Goal: Task Accomplishment & Management: Manage account settings

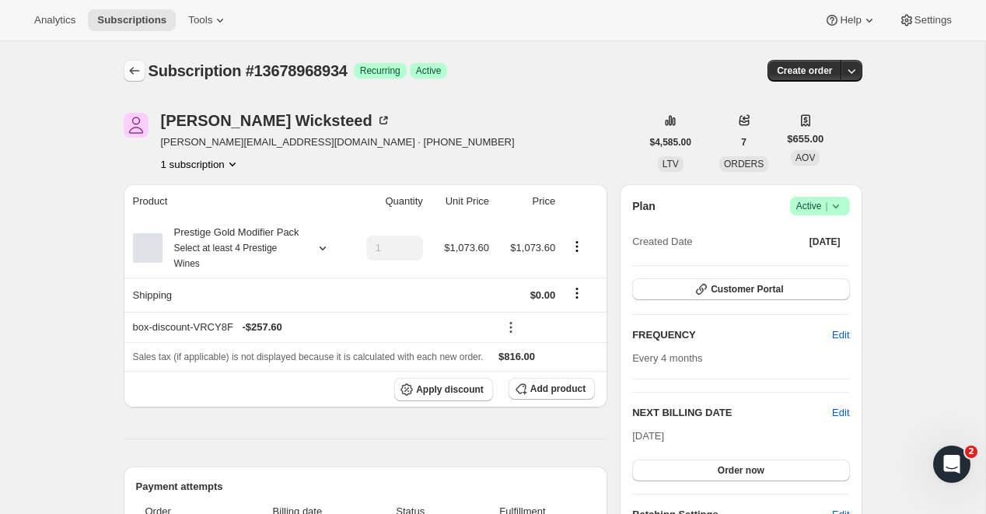
click at [128, 68] on icon "Subscriptions" at bounding box center [135, 71] width 16 height 16
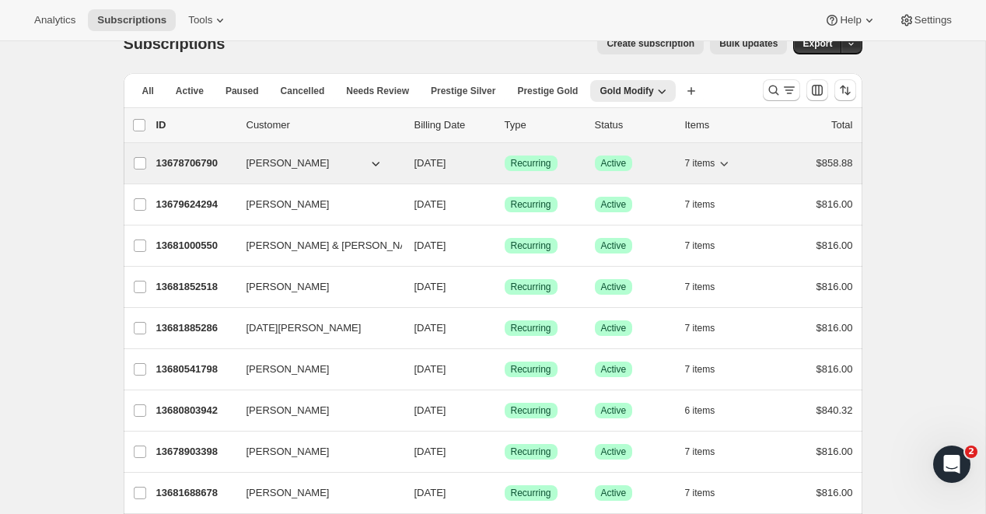
scroll to position [23, 0]
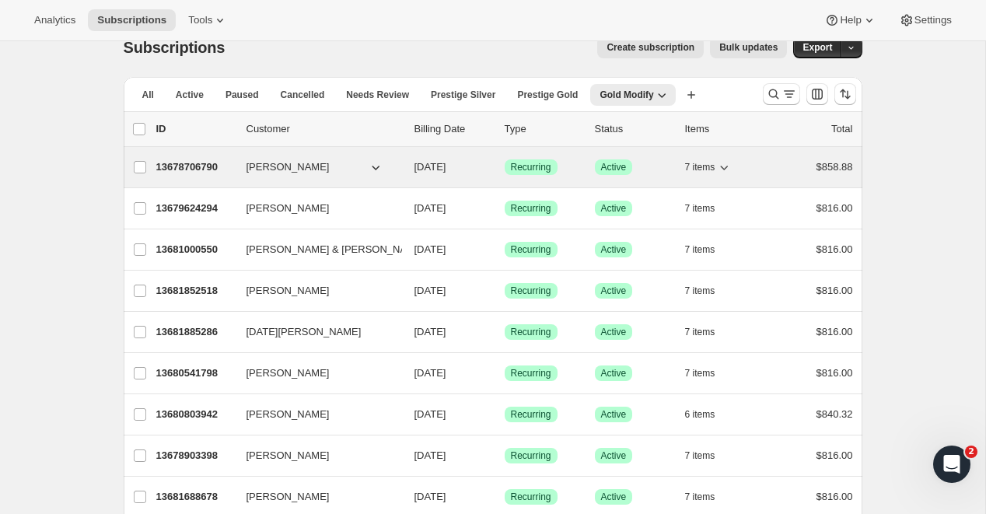
click at [184, 167] on p "13678706790" at bounding box center [195, 167] width 78 height 16
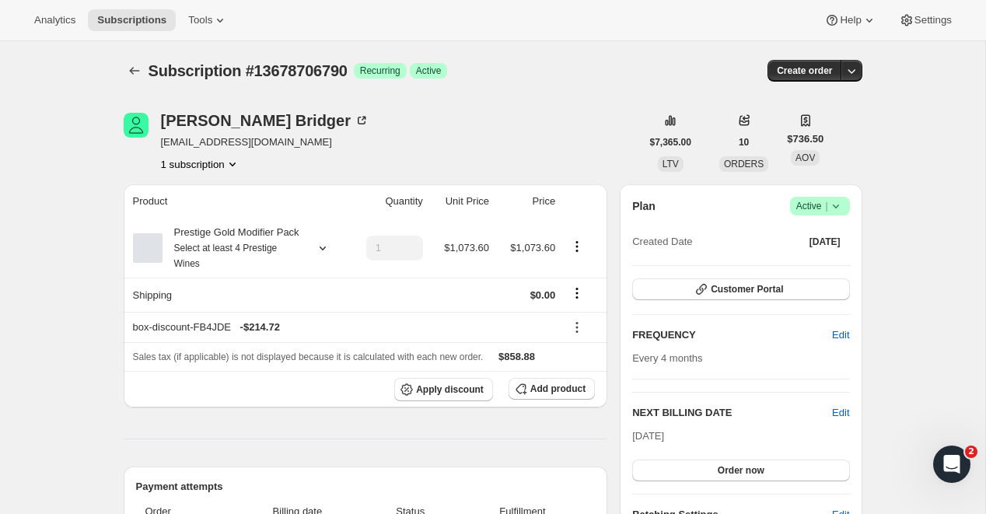
click at [585, 335] on icon at bounding box center [577, 328] width 16 height 16
click at [568, 372] on span "Edit" at bounding box center [571, 377] width 17 height 12
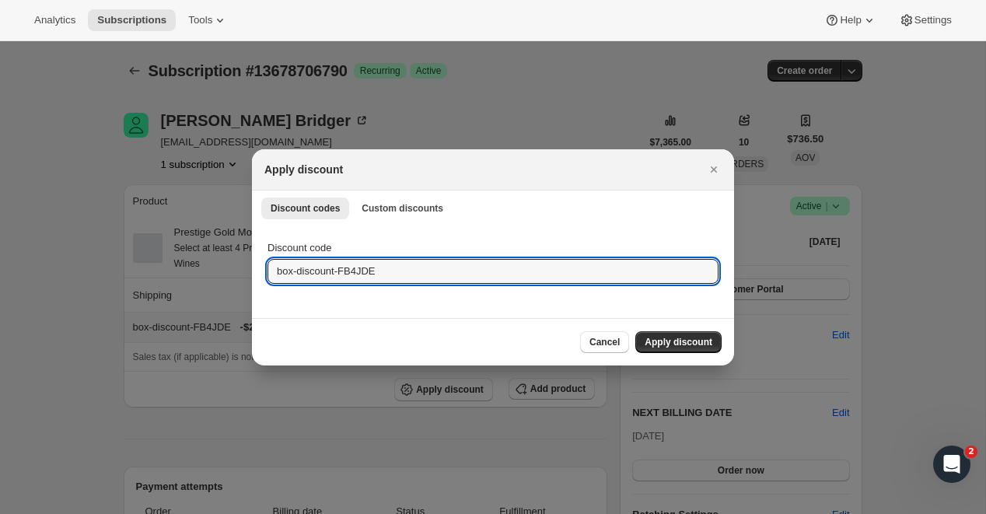
drag, startPoint x: 401, startPoint y: 274, endPoint x: 163, endPoint y: 270, distance: 238.8
paste input "VRCY8F"
type input "box-discount-VRCY8F"
click at [673, 348] on span "Apply discount" at bounding box center [679, 342] width 68 height 12
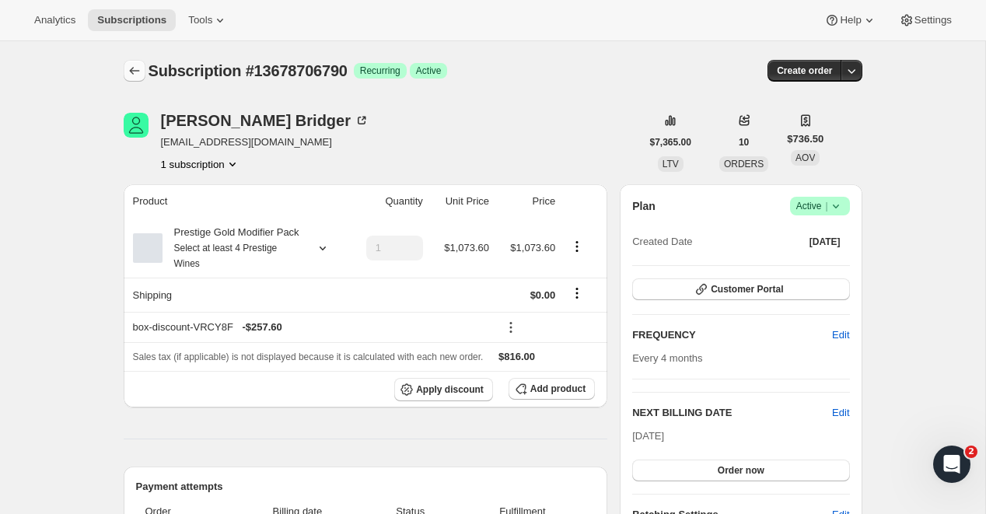
click at [139, 73] on icon "Subscriptions" at bounding box center [135, 71] width 16 height 16
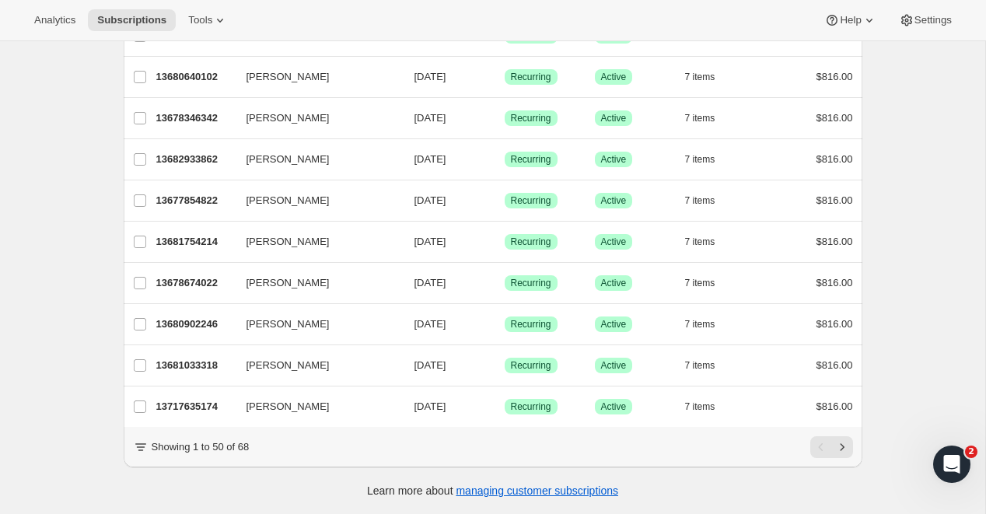
scroll to position [1804, 0]
click at [837, 442] on icon "Next" at bounding box center [843, 447] width 16 height 16
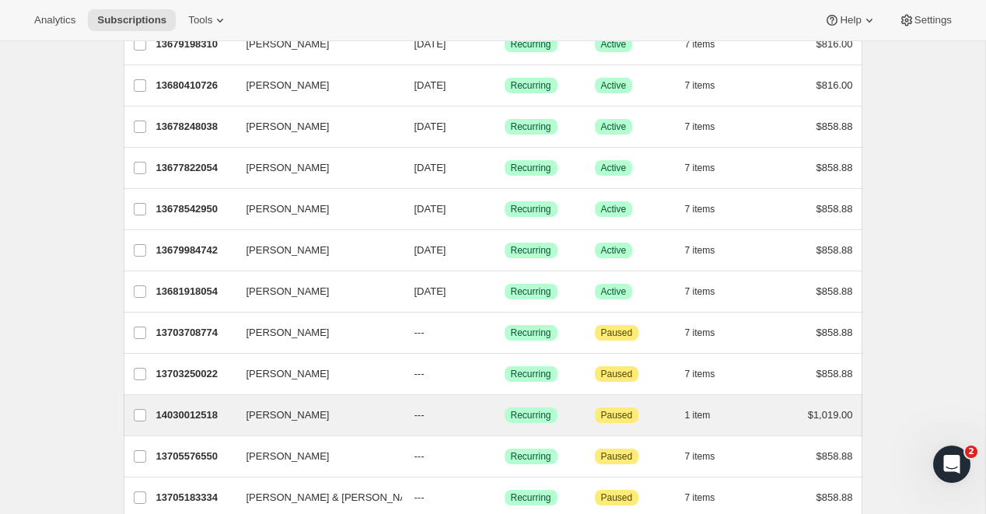
scroll to position [266, 0]
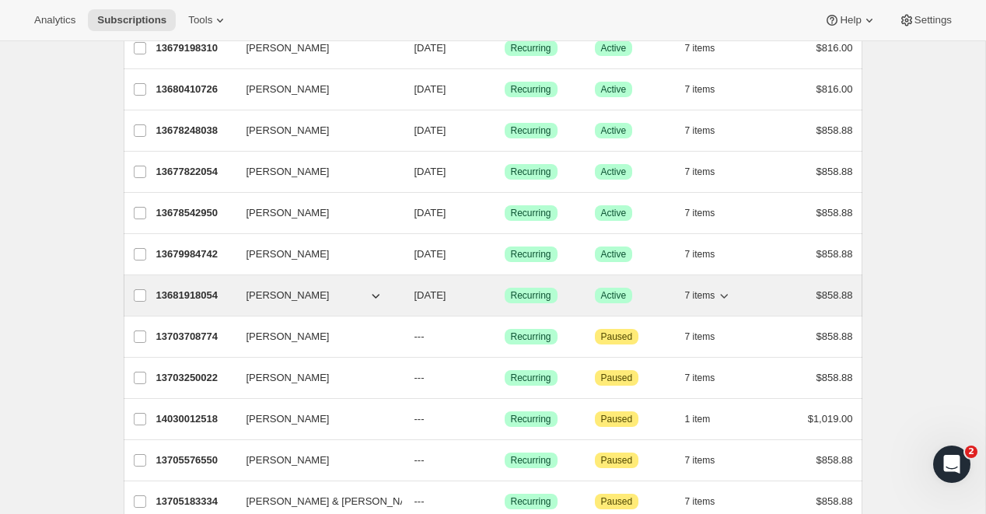
click at [184, 291] on p "13681918054" at bounding box center [195, 296] width 78 height 16
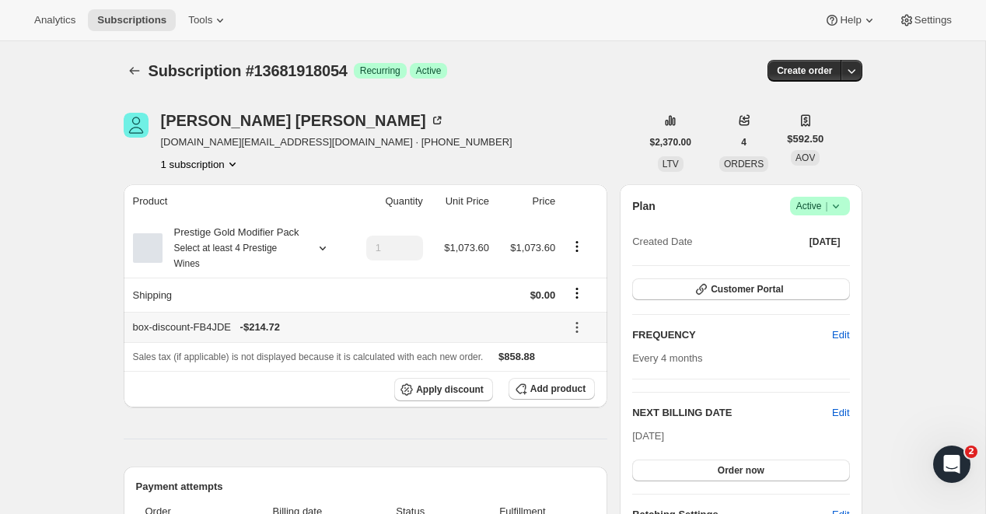
click at [578, 329] on icon at bounding box center [577, 328] width 2 height 2
click at [580, 371] on span "Edit" at bounding box center [571, 377] width 17 height 12
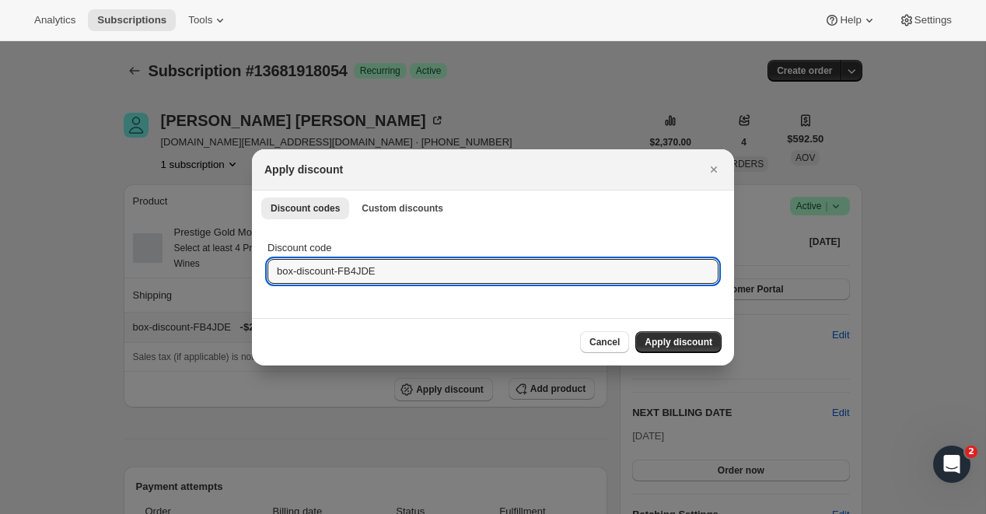
drag, startPoint x: 414, startPoint y: 269, endPoint x: 225, endPoint y: 261, distance: 189.2
paste input "VRCY8F"
type input "box-discount-VRCY8F"
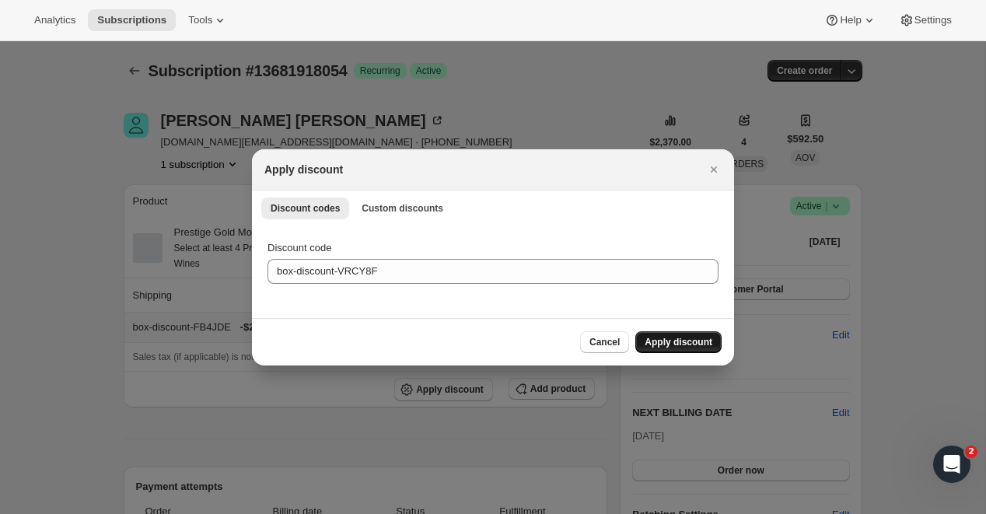
click at [684, 336] on button "Apply discount" at bounding box center [678, 342] width 86 height 22
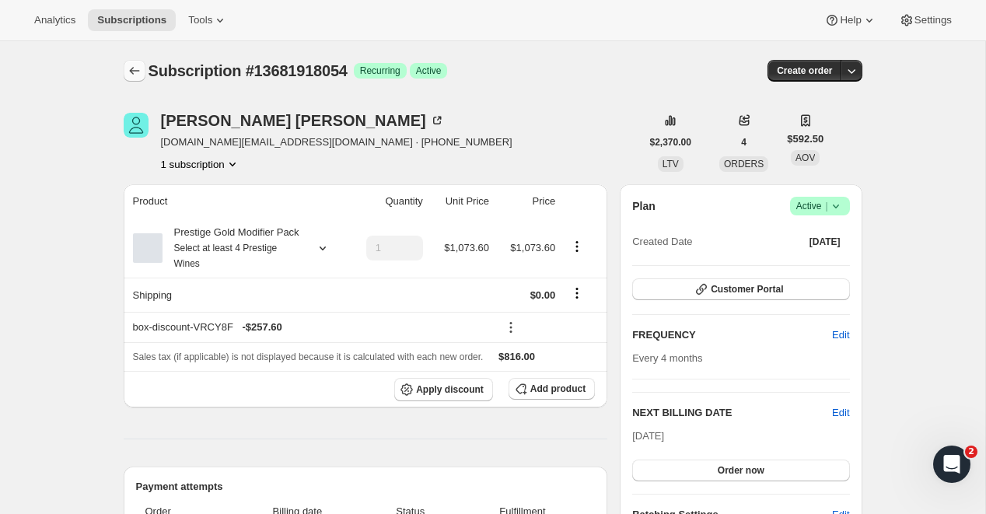
click at [135, 71] on icon "Subscriptions" at bounding box center [135, 71] width 16 height 16
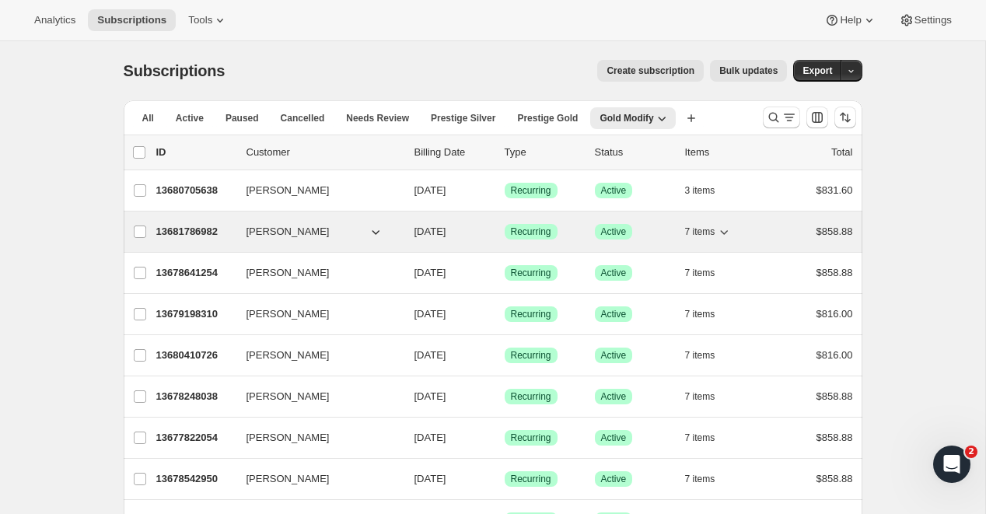
click at [180, 221] on div "13681786982 [PERSON_NAME] [DATE] Success Recurring Success Active 7 items $858.…" at bounding box center [504, 232] width 697 height 22
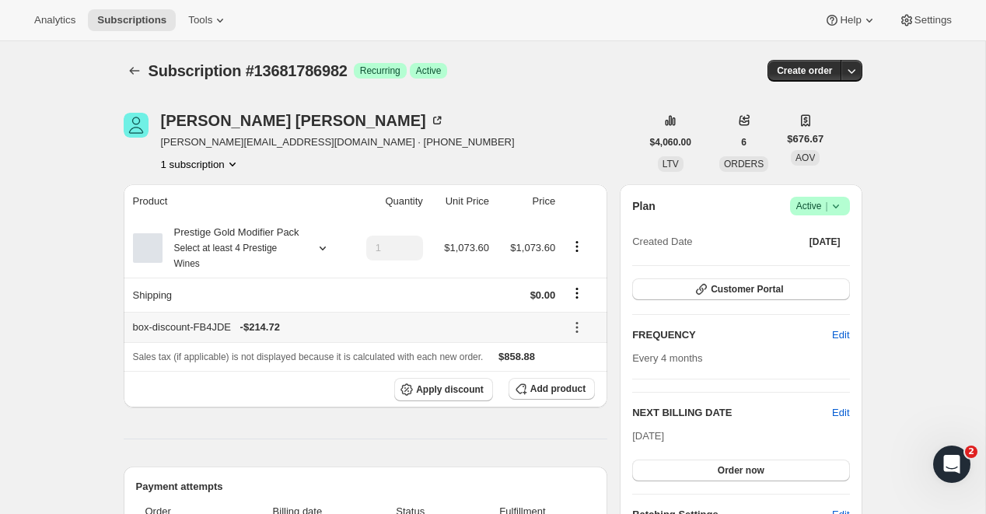
click at [576, 335] on icon at bounding box center [577, 328] width 16 height 16
click at [577, 368] on button "Edit" at bounding box center [581, 376] width 47 height 25
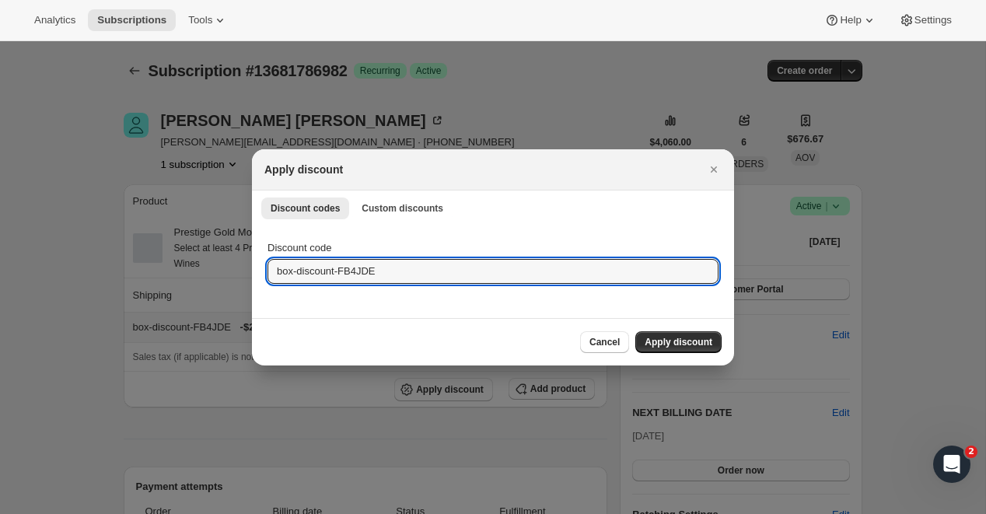
drag, startPoint x: 397, startPoint y: 265, endPoint x: 194, endPoint y: 261, distance: 203.1
paste input "VRCY8F"
type input "box-discount-VRCY8F"
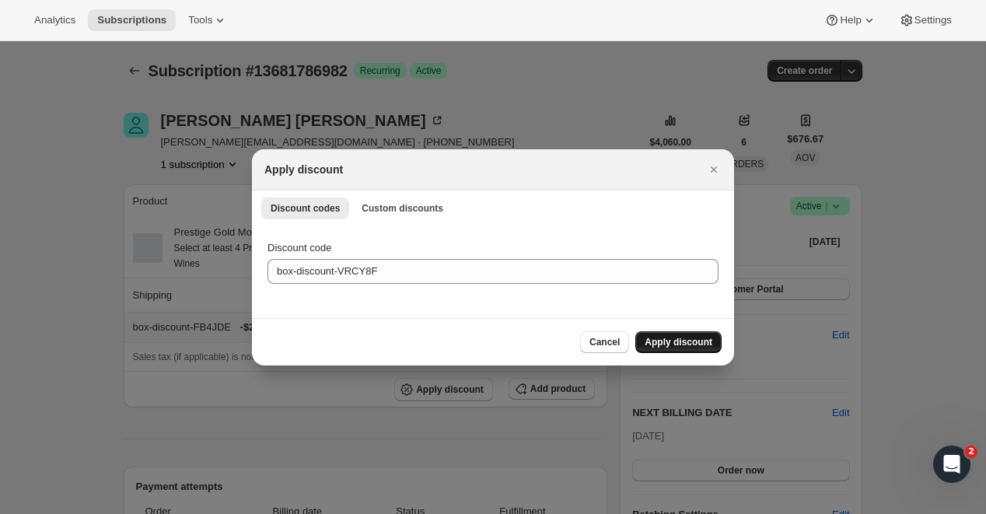
click at [662, 342] on span "Apply discount" at bounding box center [679, 342] width 68 height 12
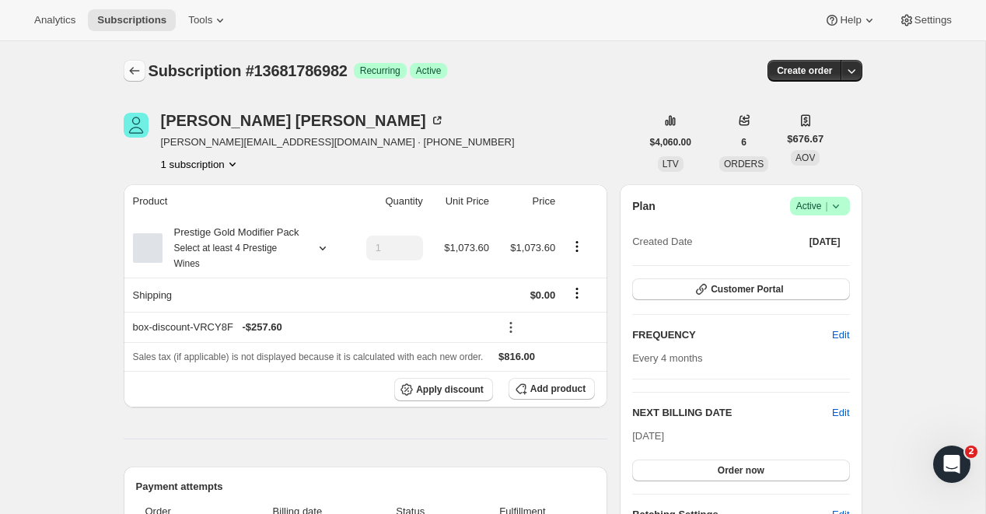
click at [135, 74] on icon "Subscriptions" at bounding box center [135, 71] width 16 height 16
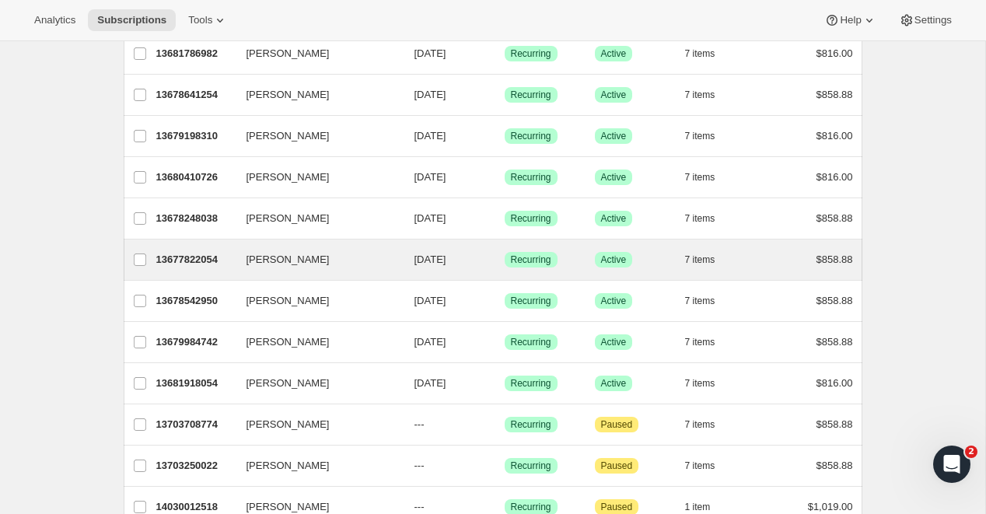
scroll to position [156, 0]
